Goal: Understand process/instructions: Learn how to perform a task or action

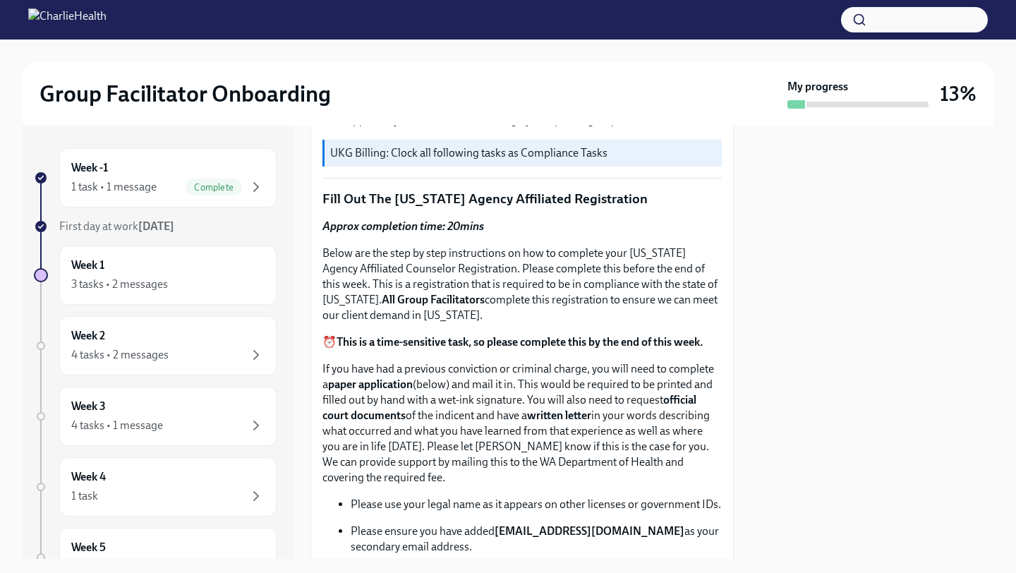
scroll to position [490, 0]
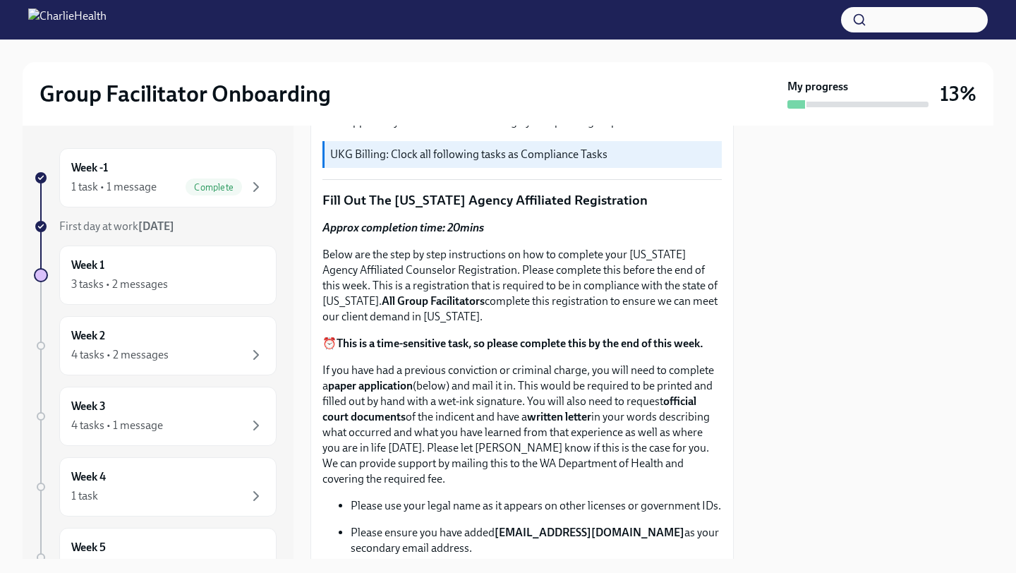
click at [654, 283] on p "Below are the step by step instructions on how to complete your [US_STATE] Agen…" at bounding box center [521, 286] width 399 height 78
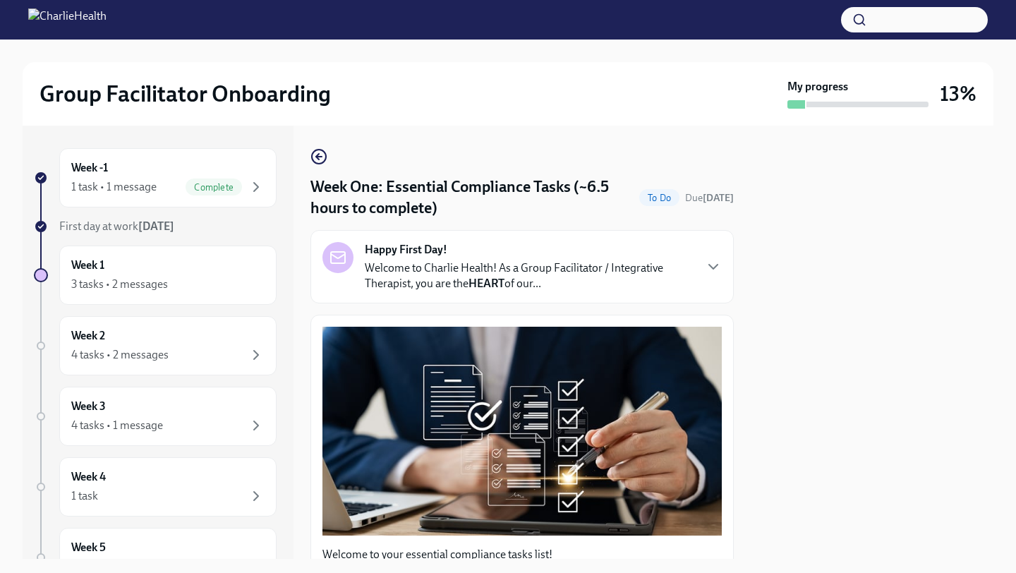
scroll to position [10, 0]
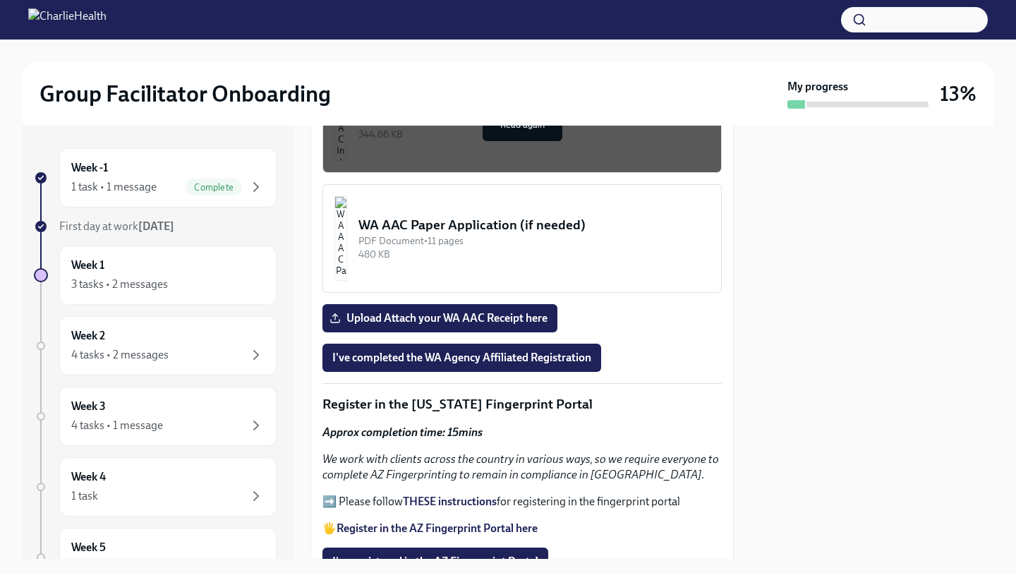
scroll to position [1396, 0]
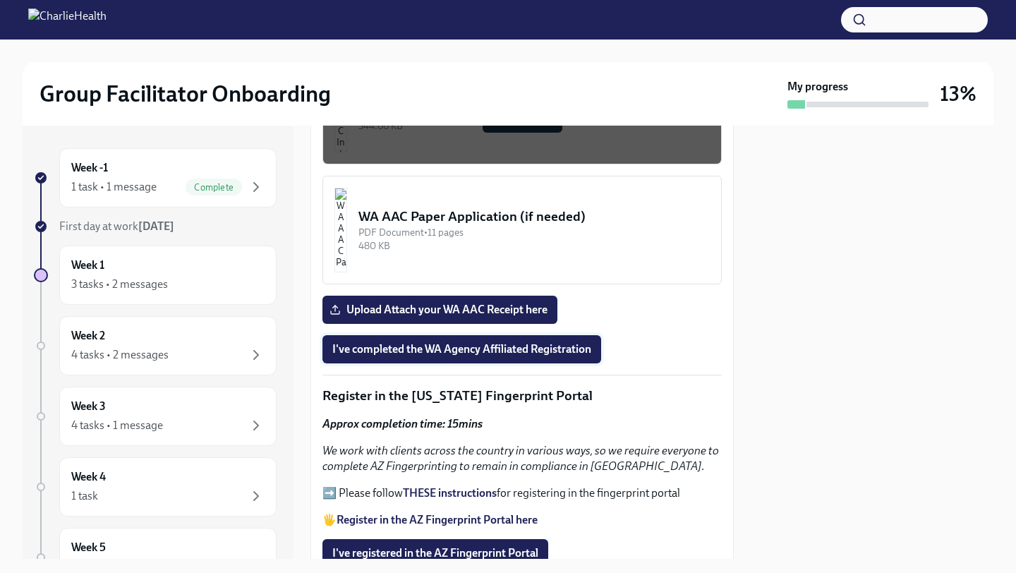
click at [490, 283] on span "I've completed the WA Agency Affiliated Registration" at bounding box center [461, 349] width 259 height 14
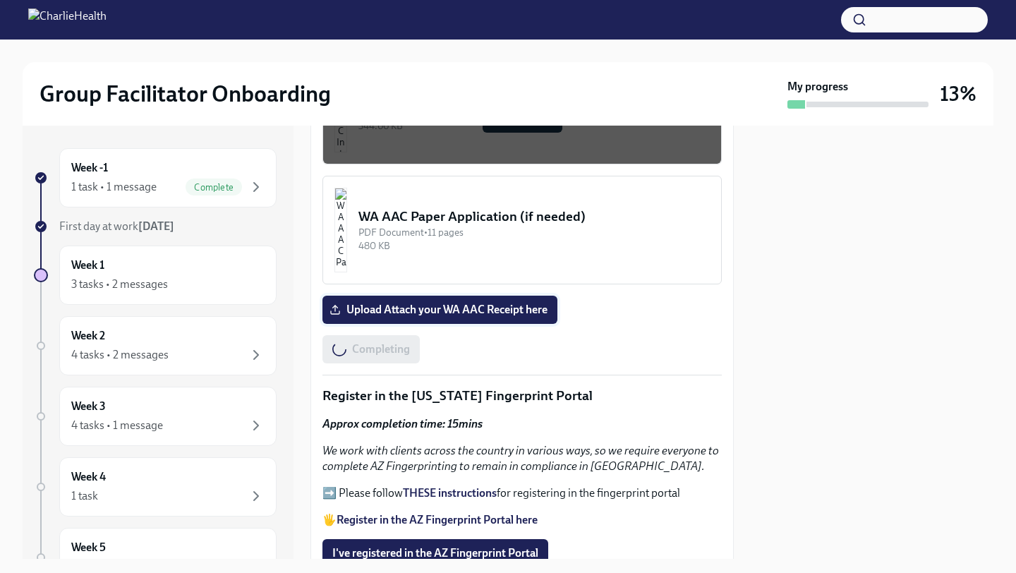
click at [460, 283] on span "Upload Attach your WA AAC Receipt here" at bounding box center [439, 310] width 215 height 14
click at [0, 0] on input "Upload Attach your WA AAC Receipt here" at bounding box center [0, 0] width 0 height 0
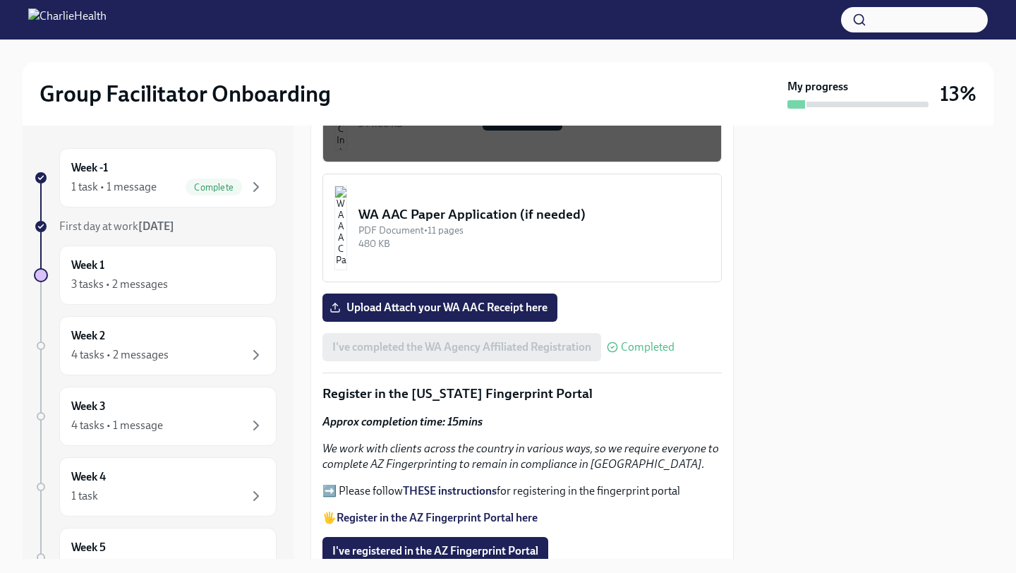
scroll to position [1411, 0]
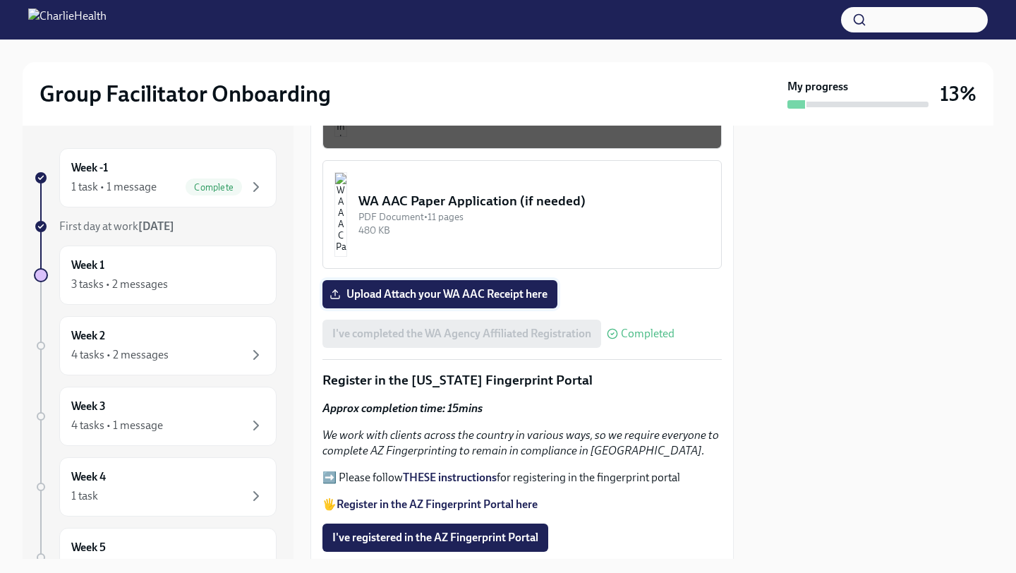
click at [471, 283] on span "Upload Attach your WA AAC Receipt here" at bounding box center [439, 294] width 215 height 14
click at [0, 0] on input "Upload Attach your WA AAC Receipt here" at bounding box center [0, 0] width 0 height 0
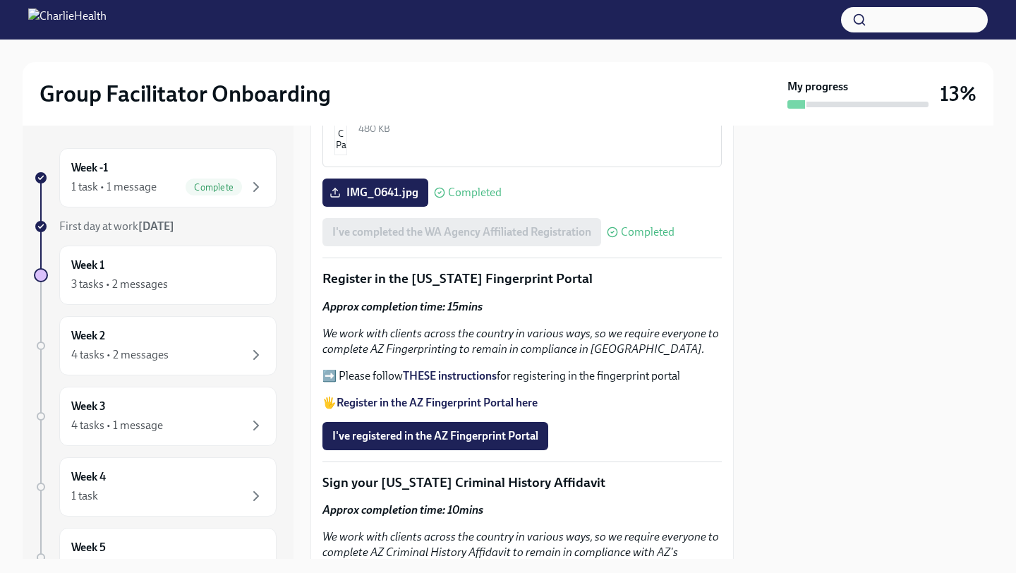
scroll to position [1519, 0]
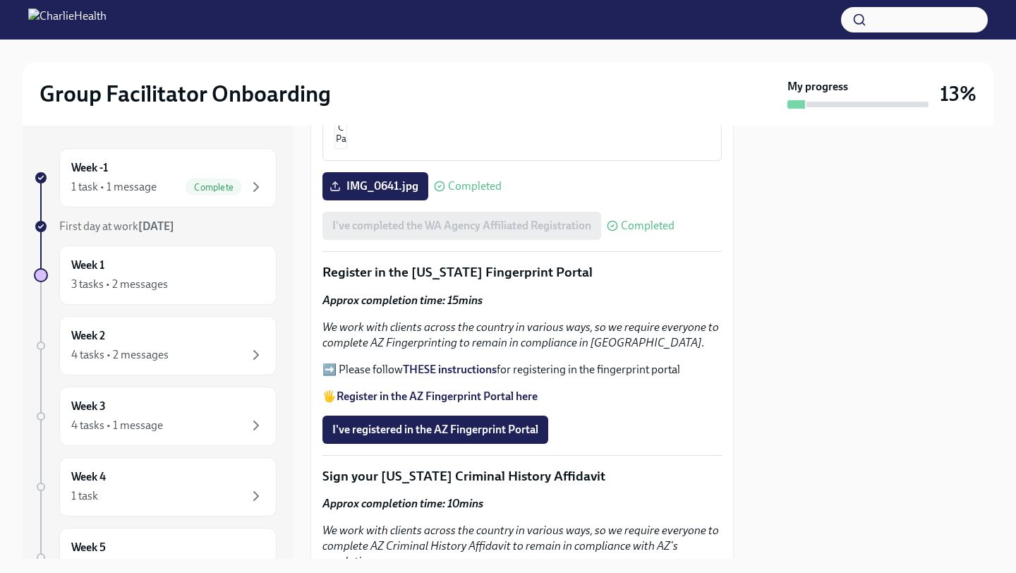
click at [441, 283] on strong "THESE instructions" at bounding box center [450, 369] width 94 height 13
click at [431, 283] on strong "Register in the AZ Fingerprint Portal here" at bounding box center [437, 396] width 201 height 13
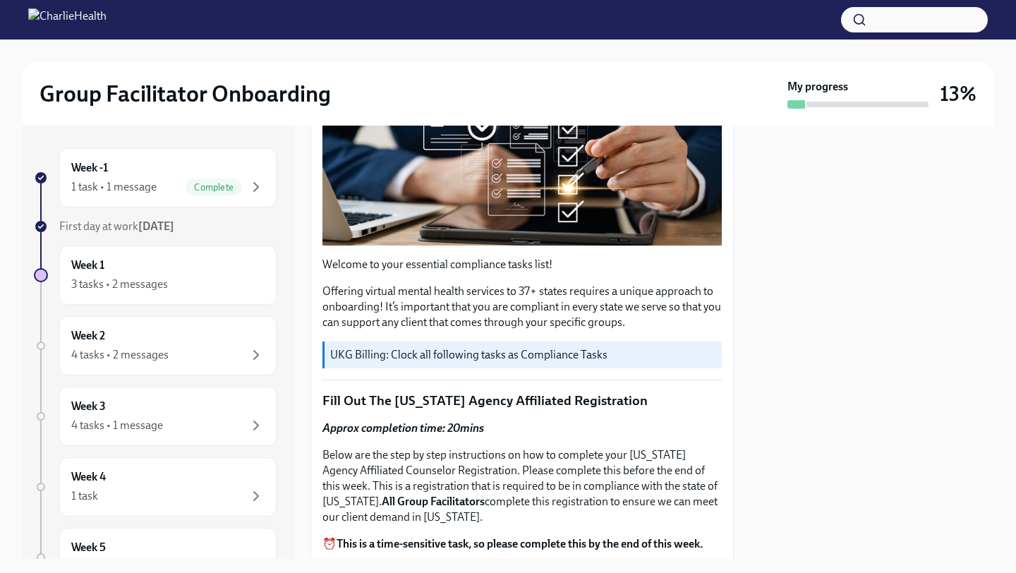
scroll to position [0, 0]
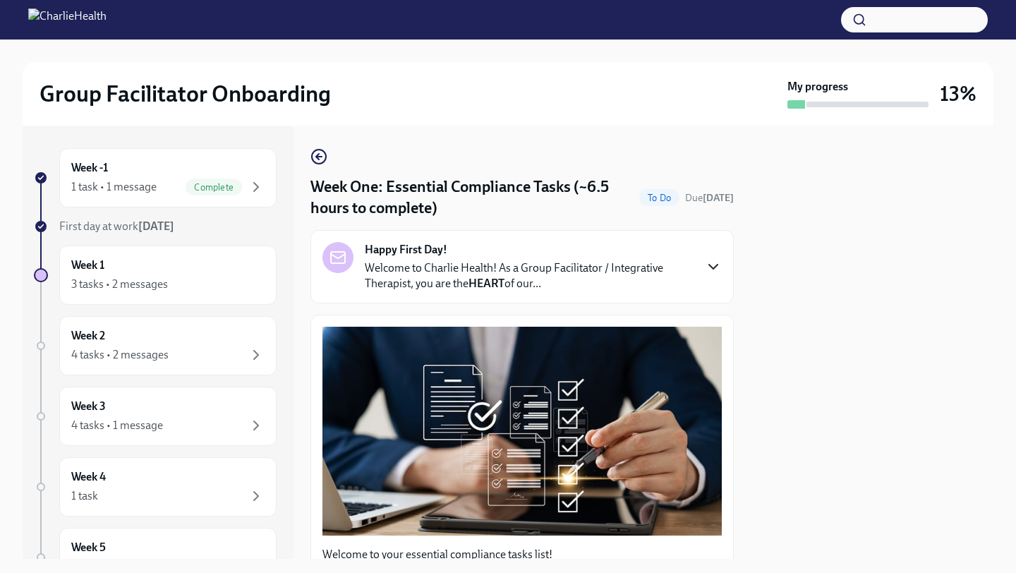
click at [717, 266] on icon "button" at bounding box center [713, 267] width 8 height 4
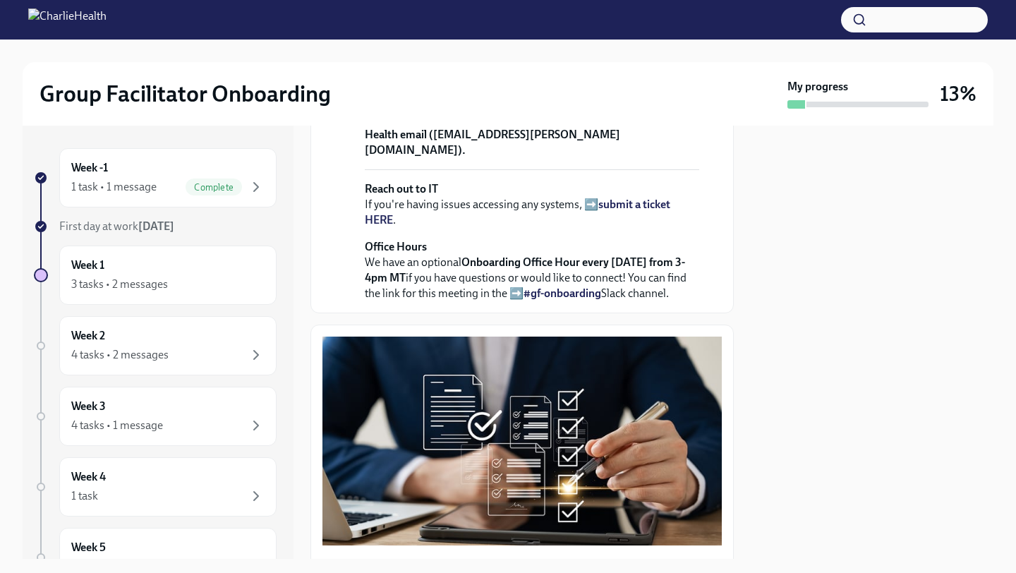
scroll to position [496, 0]
click at [649, 227] on strong "submit a ticket HERE" at bounding box center [518, 212] width 306 height 29
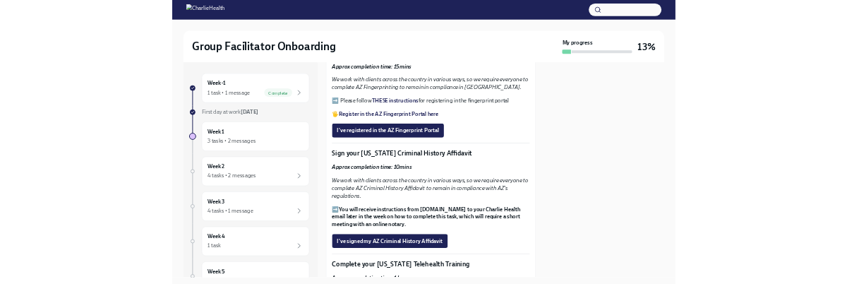
scroll to position [2198, 0]
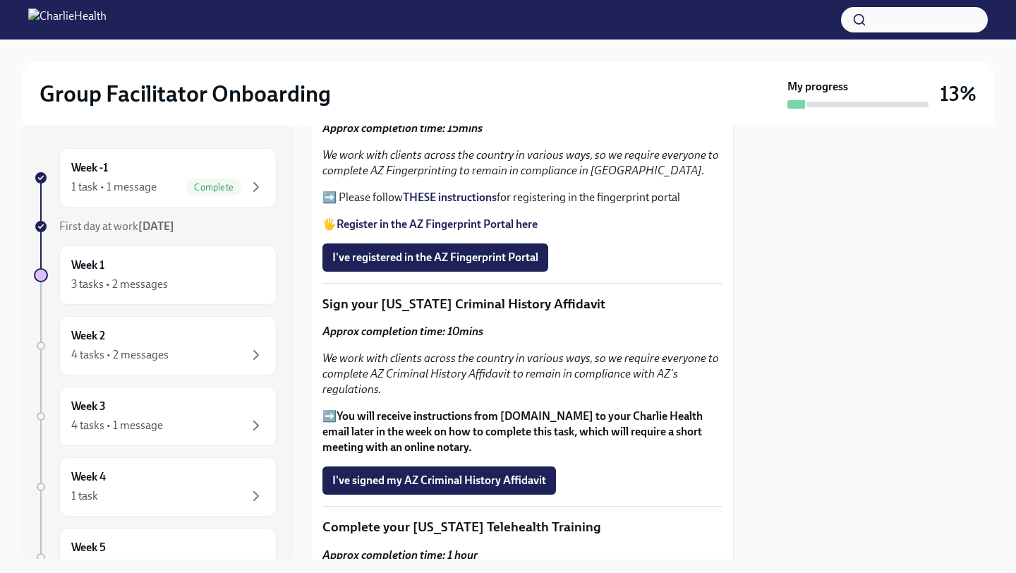
drag, startPoint x: 411, startPoint y: 224, endPoint x: 565, endPoint y: 236, distance: 153.6
copy p "[US_STATE] Fingerprint Portal"
click at [452, 231] on strong "Register in the AZ Fingerprint Portal here" at bounding box center [437, 223] width 201 height 13
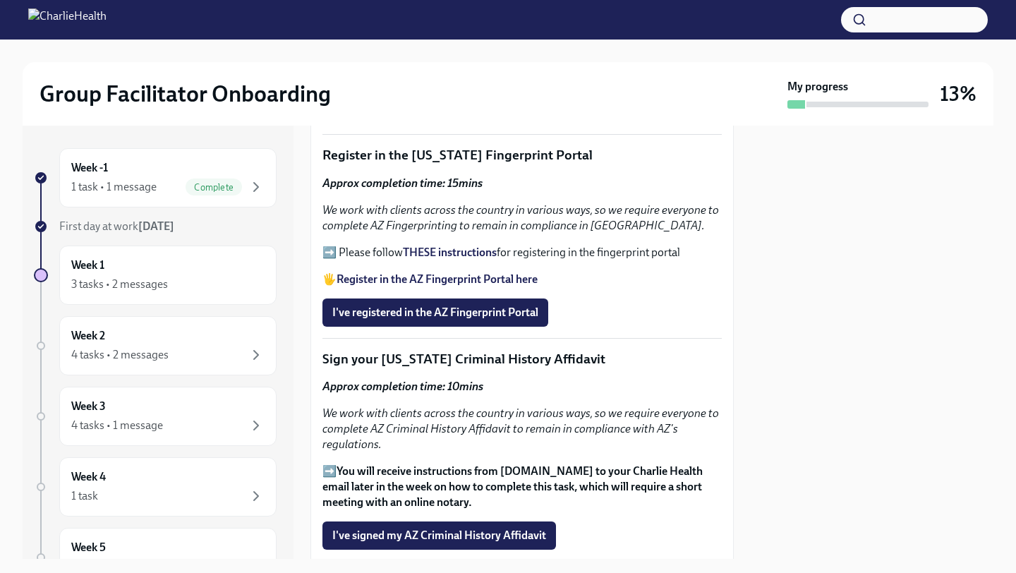
scroll to position [1637, 0]
click at [363, 279] on strong "Register in the AZ Fingerprint Portal here" at bounding box center [437, 278] width 201 height 13
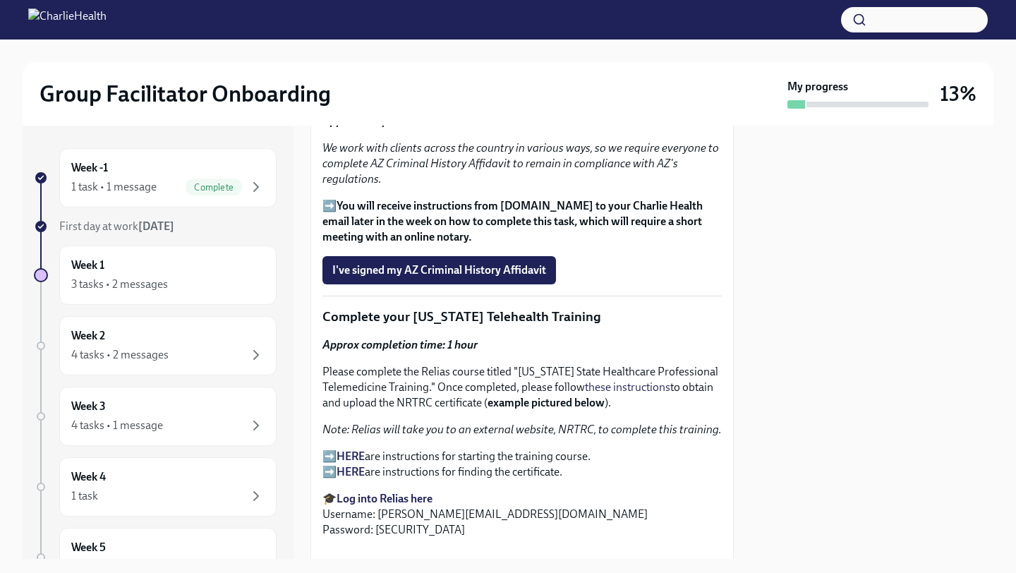
scroll to position [1909, 0]
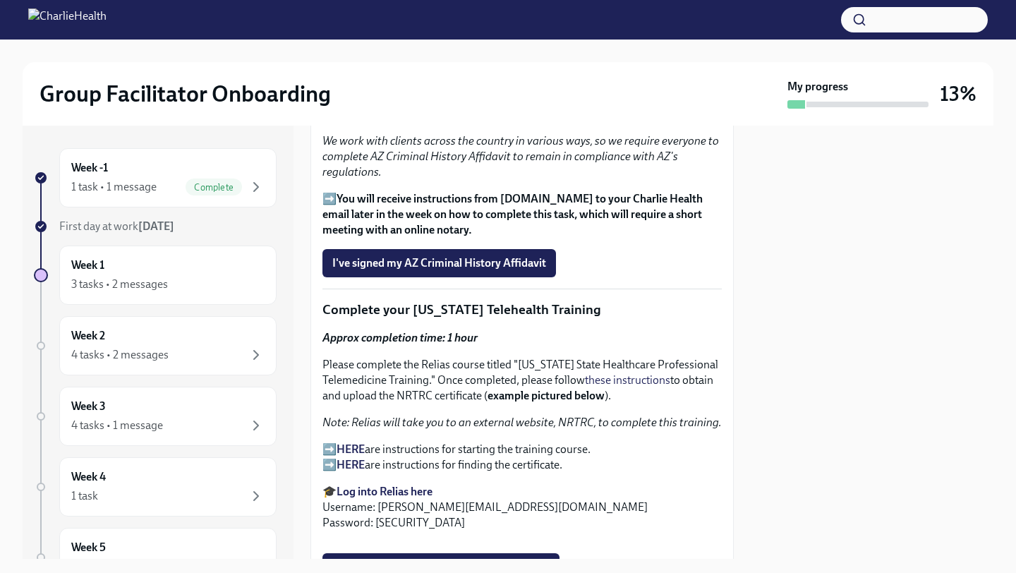
click at [353, 283] on strong "HERE" at bounding box center [351, 448] width 28 height 13
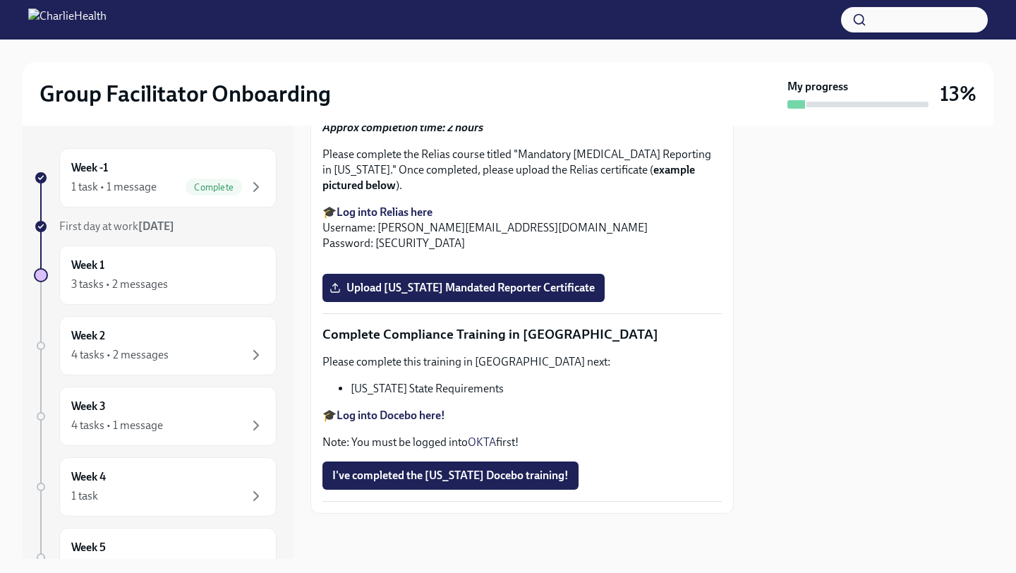
scroll to position [2713, 0]
click at [164, 283] on div "Week 2 4 tasks • 2 messages" at bounding box center [167, 345] width 193 height 35
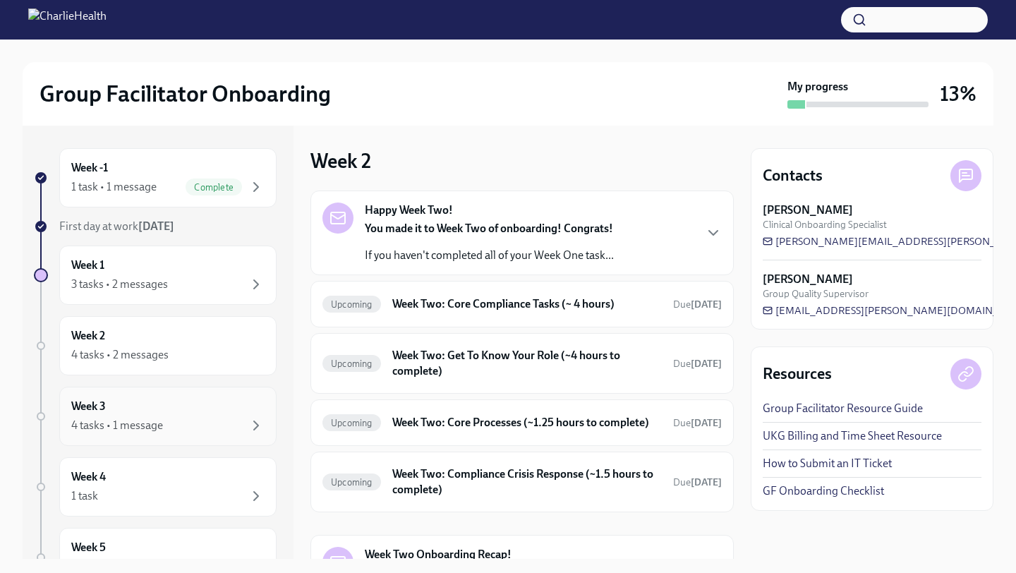
click at [140, 283] on div "4 tasks • 1 message" at bounding box center [117, 426] width 92 height 16
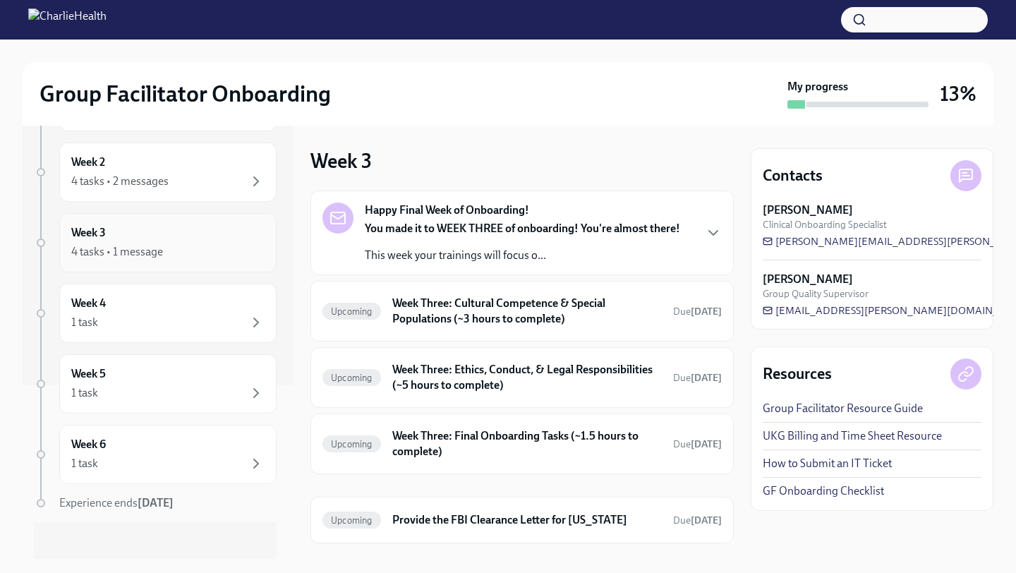
scroll to position [182, 0]
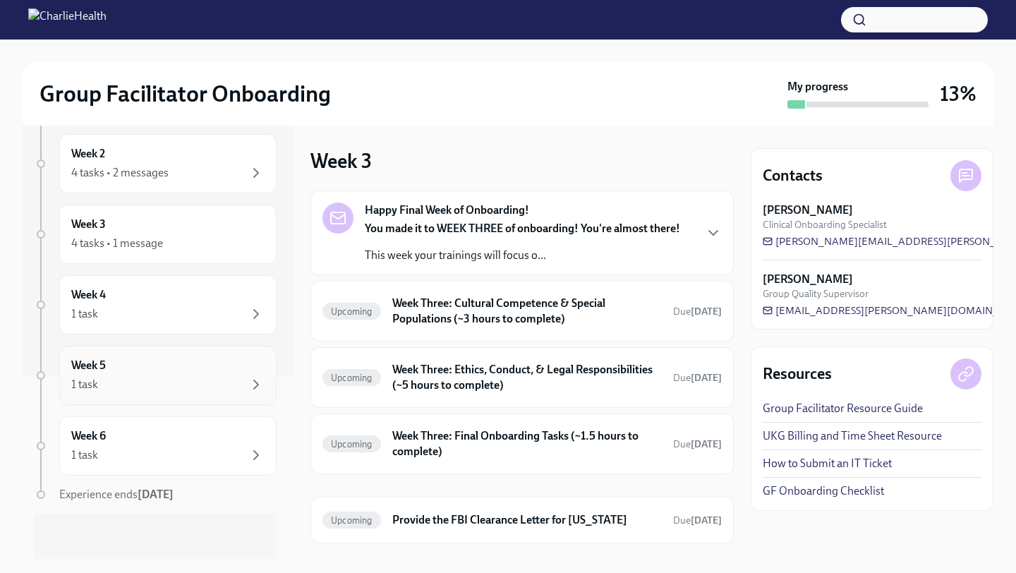
click at [140, 283] on div "1 task" at bounding box center [167, 384] width 193 height 17
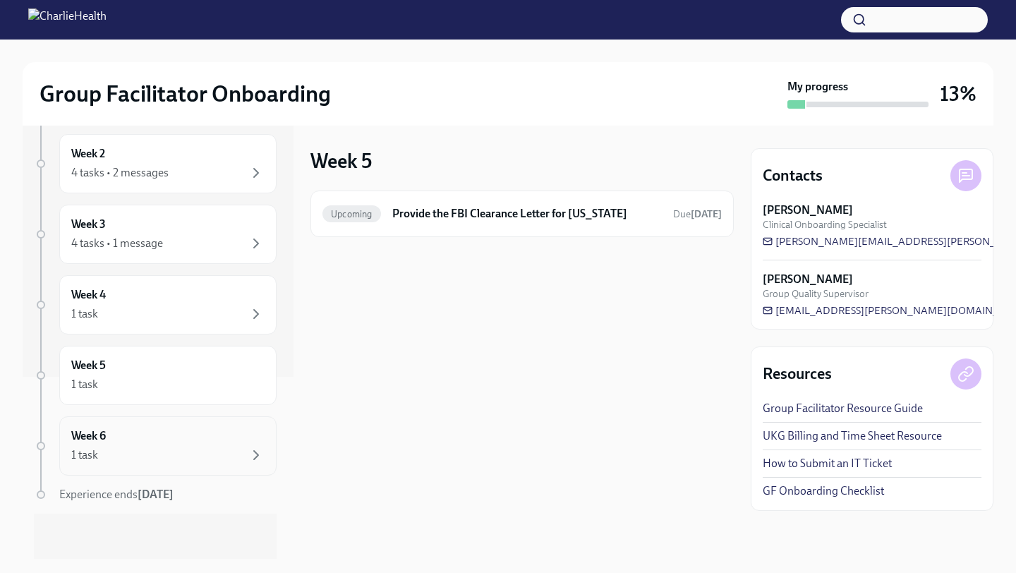
click at [145, 283] on div "Week 6 1 task" at bounding box center [167, 445] width 217 height 59
click at [126, 283] on div "Week 6 1 task" at bounding box center [167, 445] width 193 height 35
